Goal: Task Accomplishment & Management: Complete application form

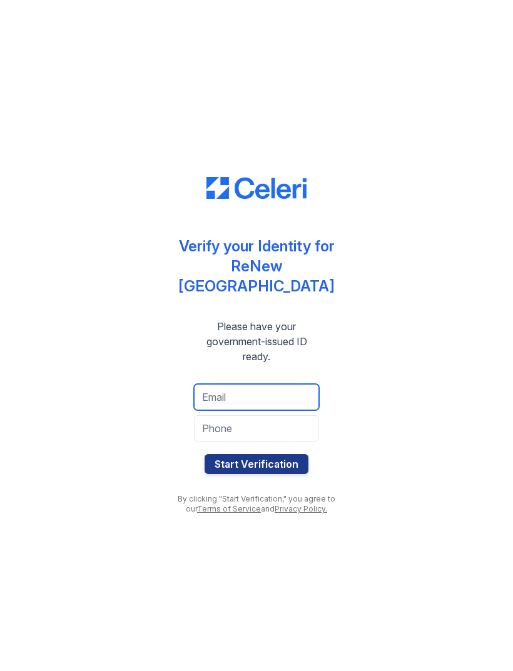
click at [294, 391] on input "email" at bounding box center [256, 397] width 125 height 26
click at [289, 390] on input "saleemjhataibeh" at bounding box center [256, 397] width 125 height 26
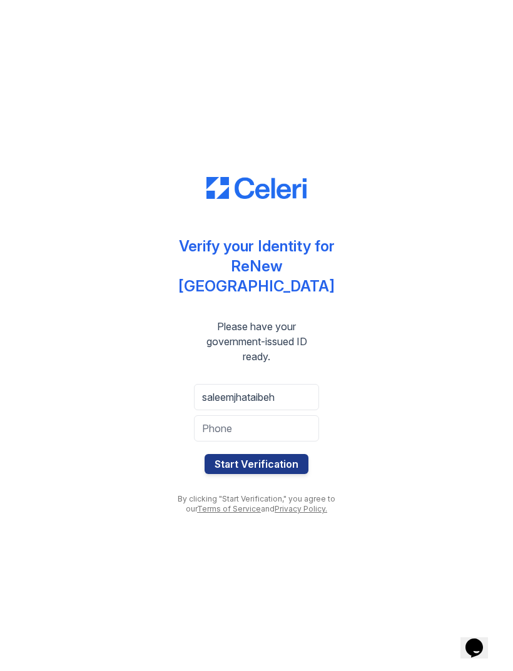
click at [330, 424] on div "saleemjhataibeh Start Verification" at bounding box center [256, 429] width 175 height 110
click at [291, 386] on input "saleemjhataibeh" at bounding box center [256, 397] width 125 height 26
type input "saleemkhataibeh@gmail.com"
click at [261, 421] on input "tel" at bounding box center [256, 428] width 125 height 26
type input "4102413171"
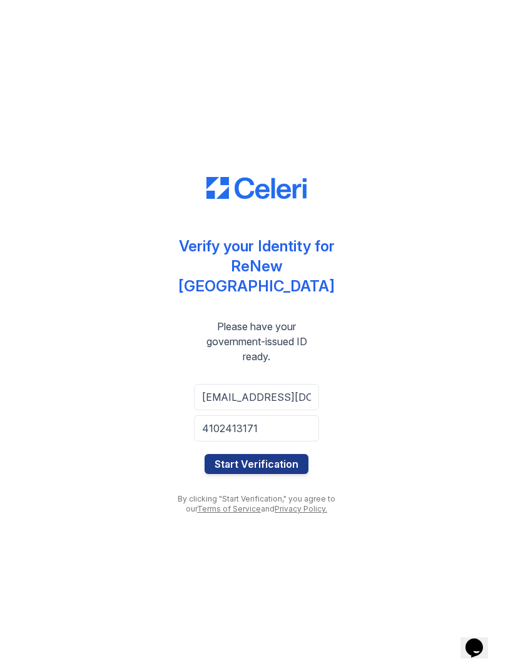
click at [271, 454] on button "Start Verification" at bounding box center [256, 464] width 104 height 20
